Goal: Obtain resource: Download file/media

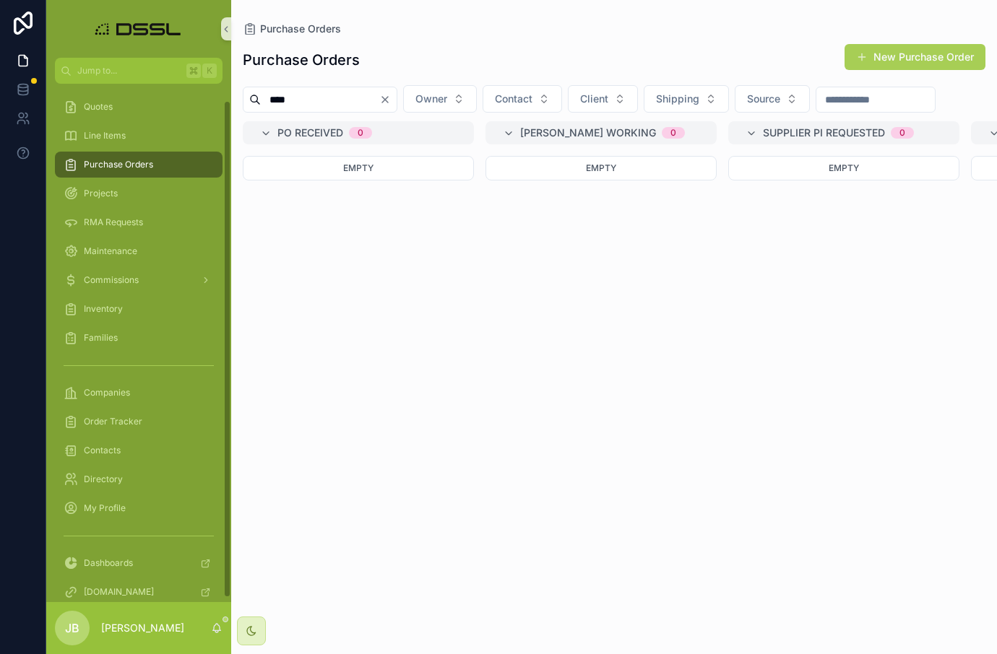
scroll to position [0, 3196]
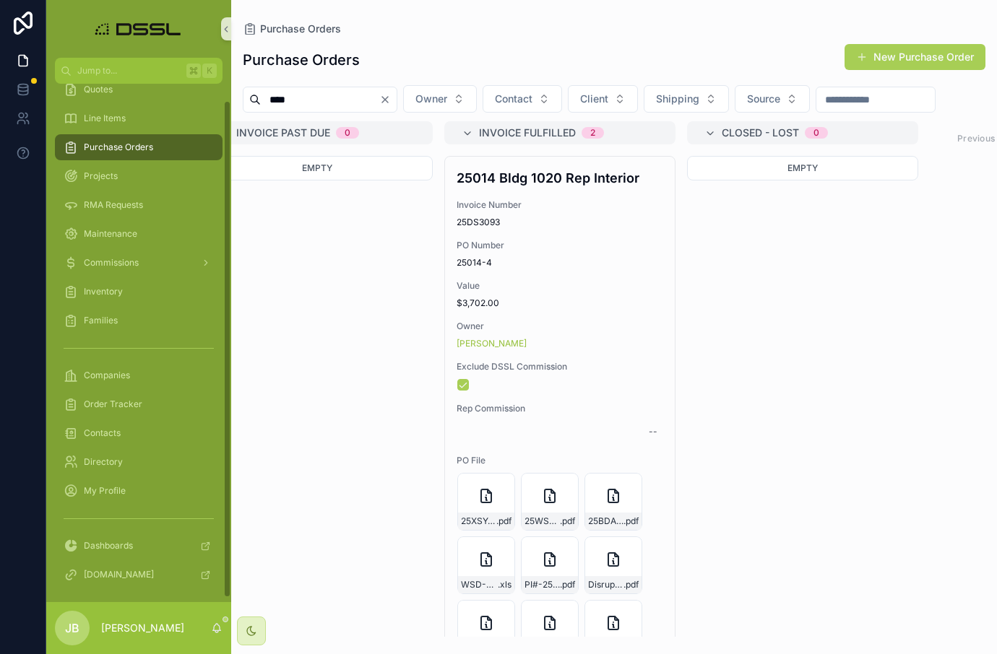
drag, startPoint x: 337, startPoint y: 103, endPoint x: 223, endPoint y: 100, distance: 113.4
click at [223, 100] on div "Jump to... K Quotes Line Items Purchase Orders Projects RMA Requests Maintenanc…" at bounding box center [521, 327] width 950 height 654
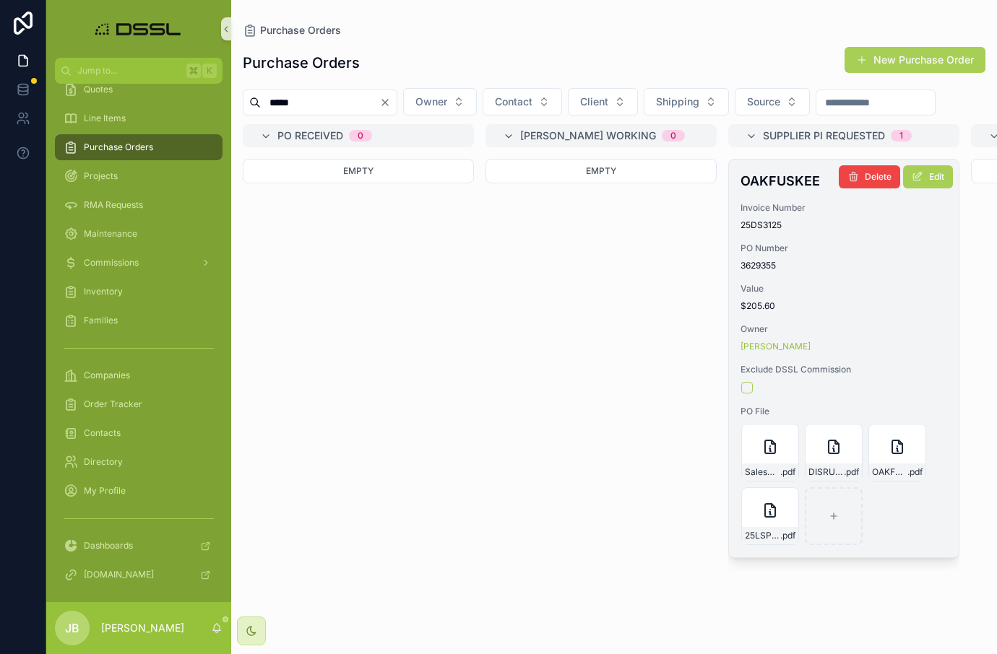
type input "*****"
click at [776, 191] on h4 "OAKFUSKEE" at bounding box center [843, 181] width 207 height 20
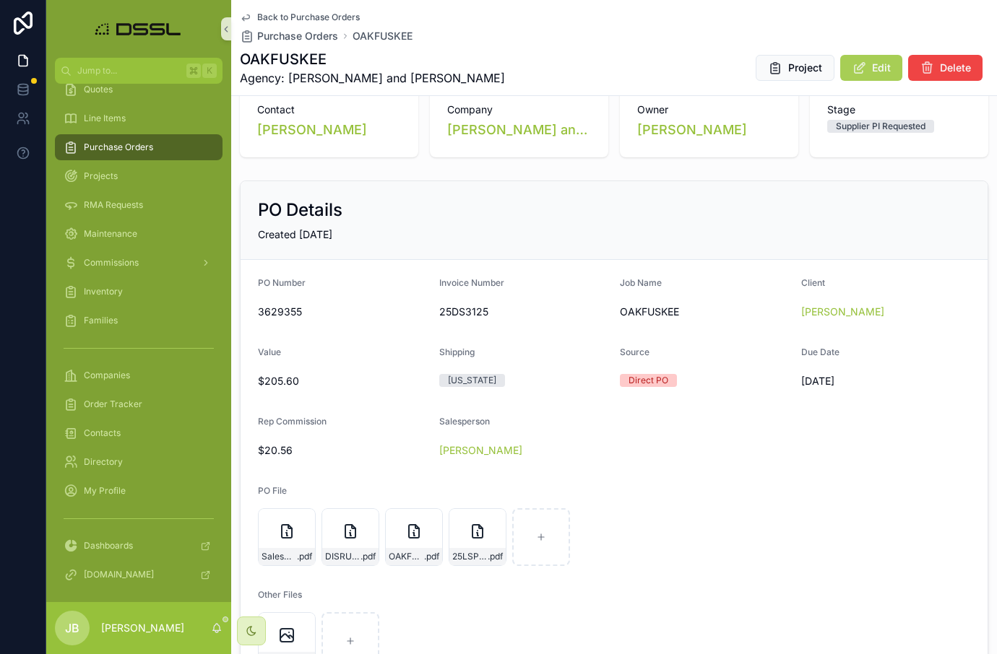
scroll to position [53, 0]
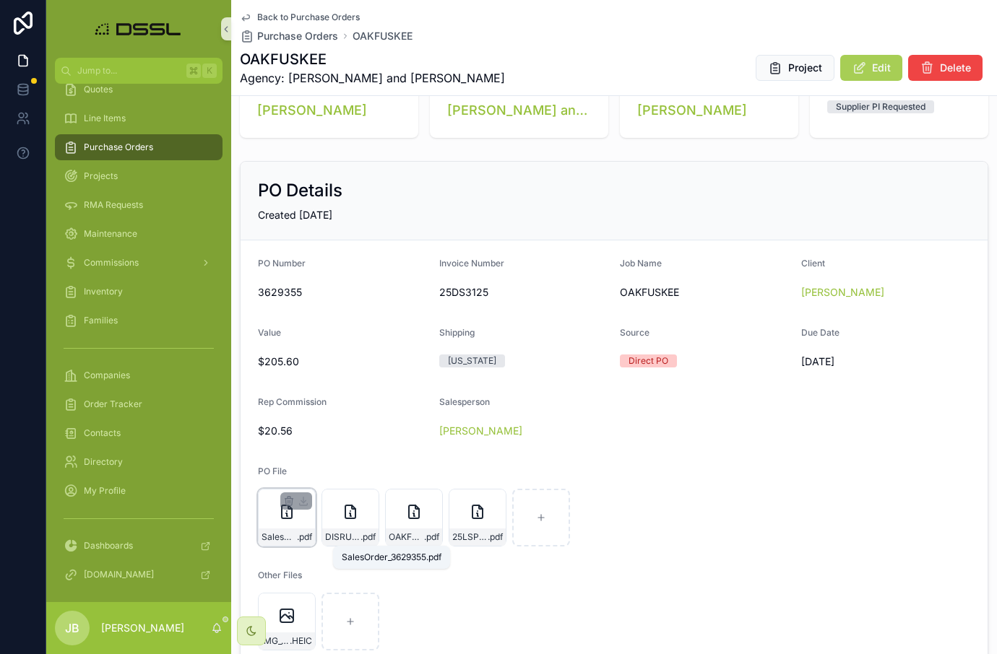
click at [302, 537] on span ".pdf" at bounding box center [304, 538] width 15 height 12
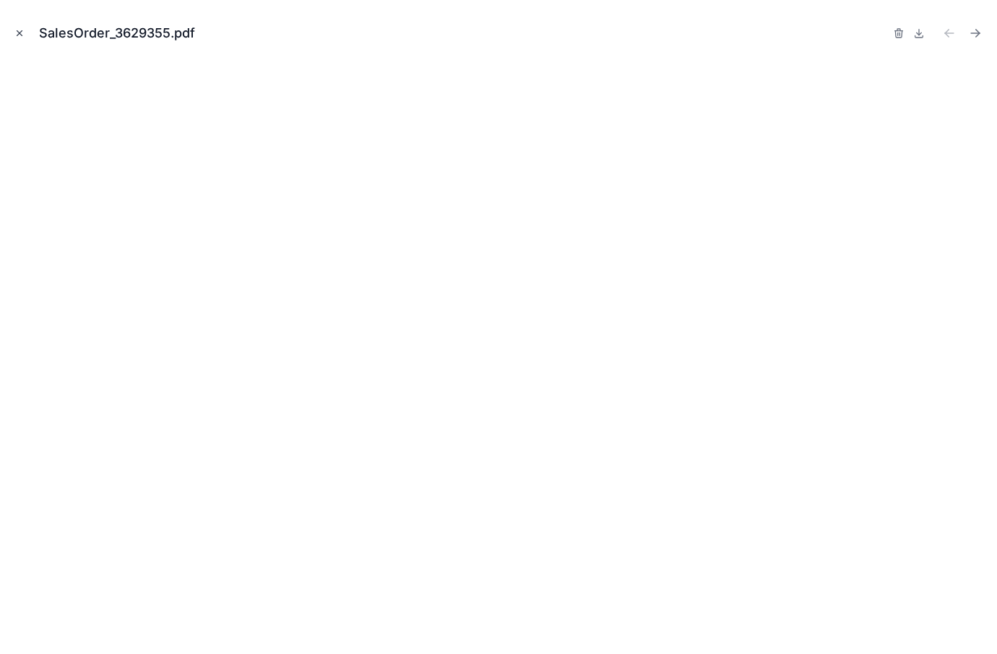
click at [17, 32] on icon "Close modal" at bounding box center [19, 33] width 10 height 10
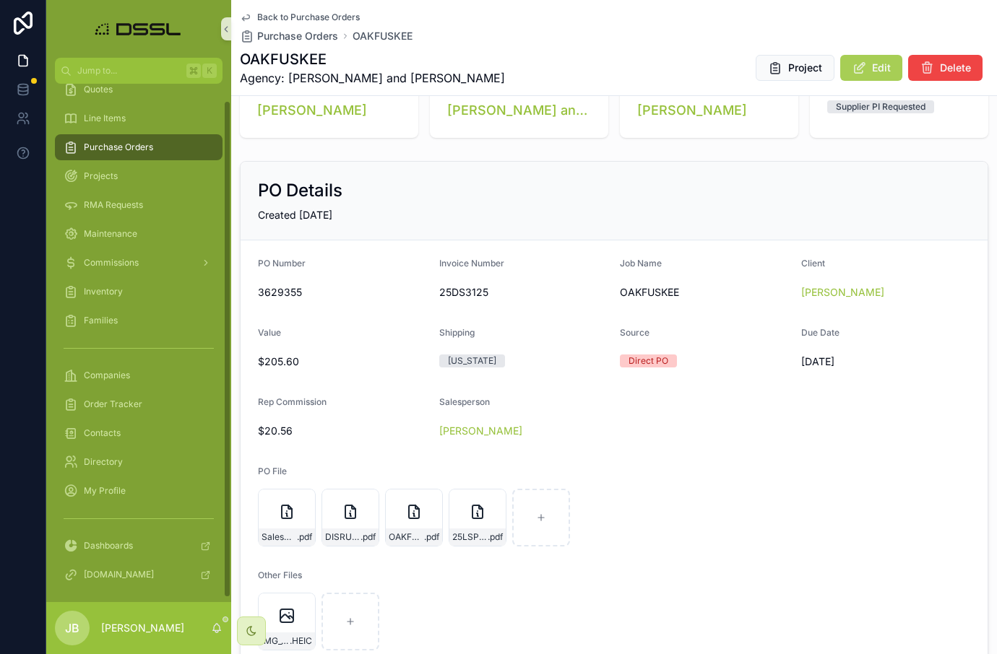
click at [139, 150] on span "Purchase Orders" at bounding box center [118, 148] width 69 height 12
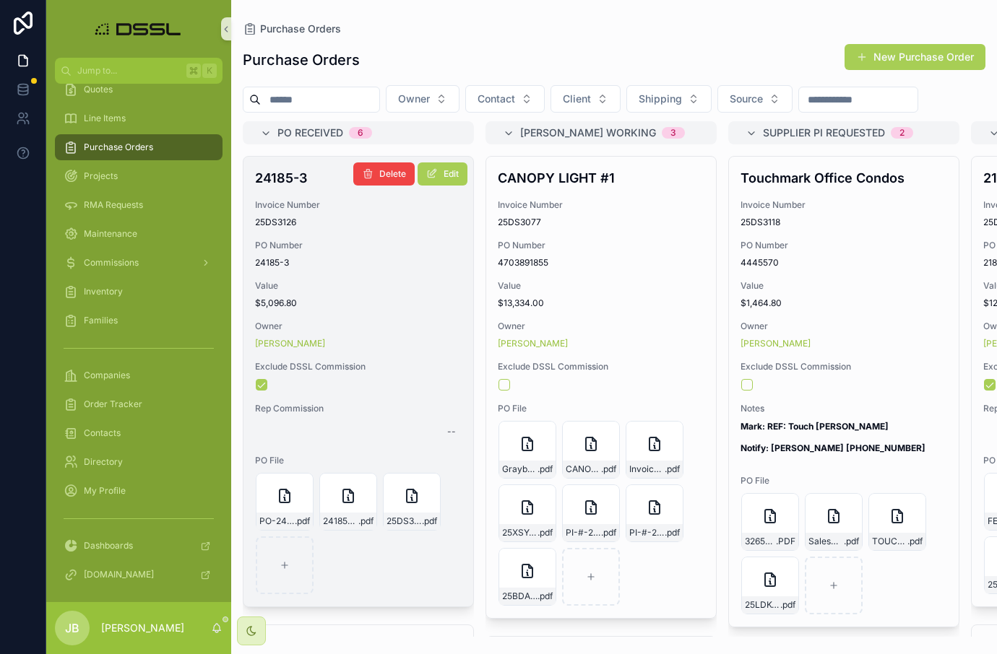
click at [282, 188] on h4 "24185-3" at bounding box center [358, 178] width 207 height 20
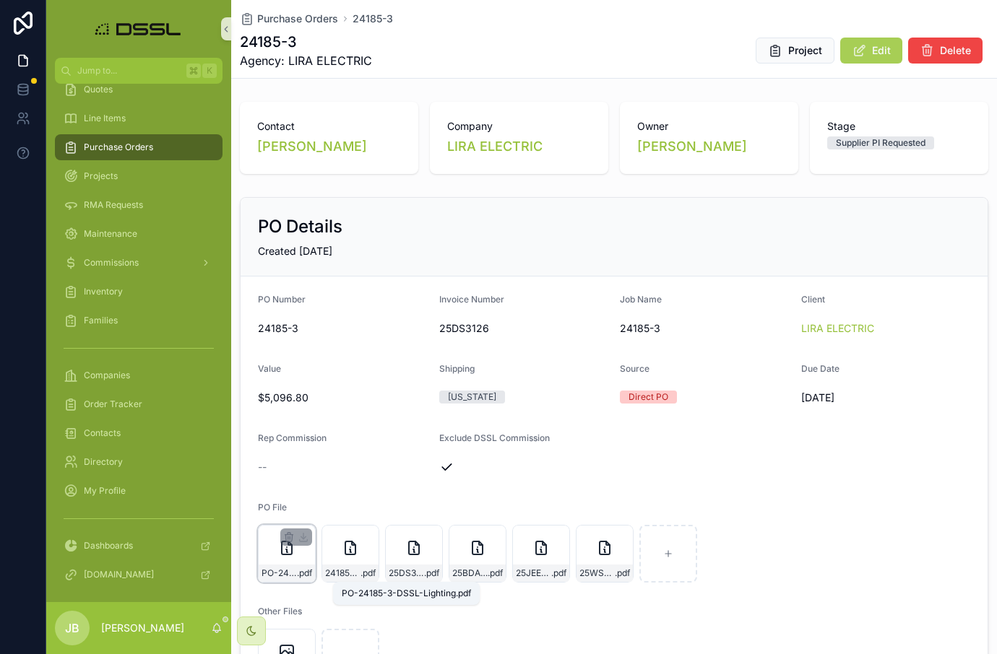
click at [293, 573] on span "PO-24185-3-DSSL-Lighting" at bounding box center [278, 574] width 35 height 12
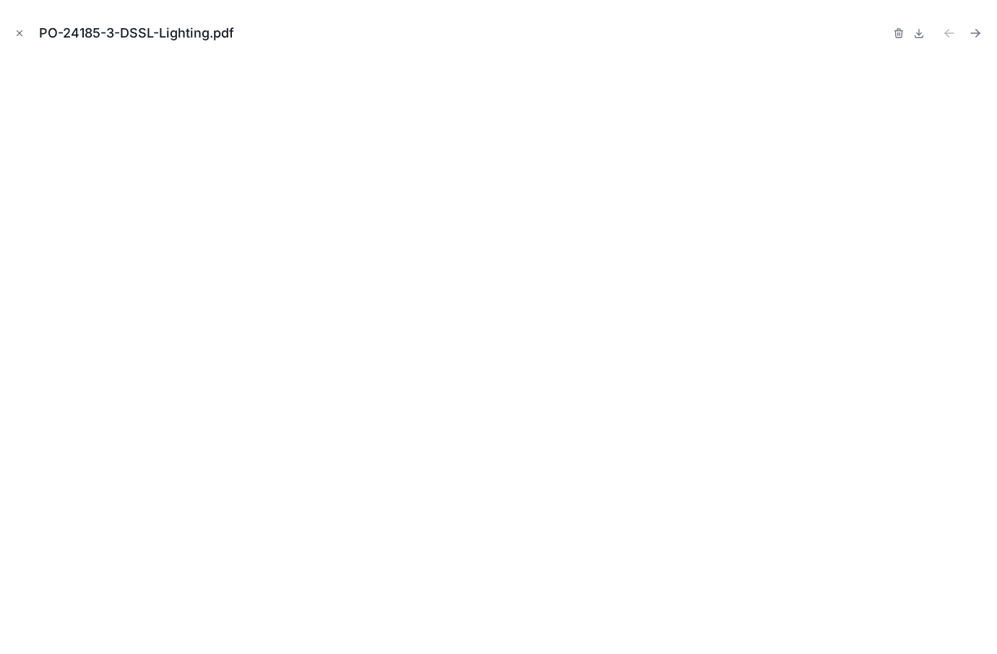
click at [17, 30] on icon "Close modal" at bounding box center [19, 33] width 10 height 10
